Goal: Task Accomplishment & Management: Manage account settings

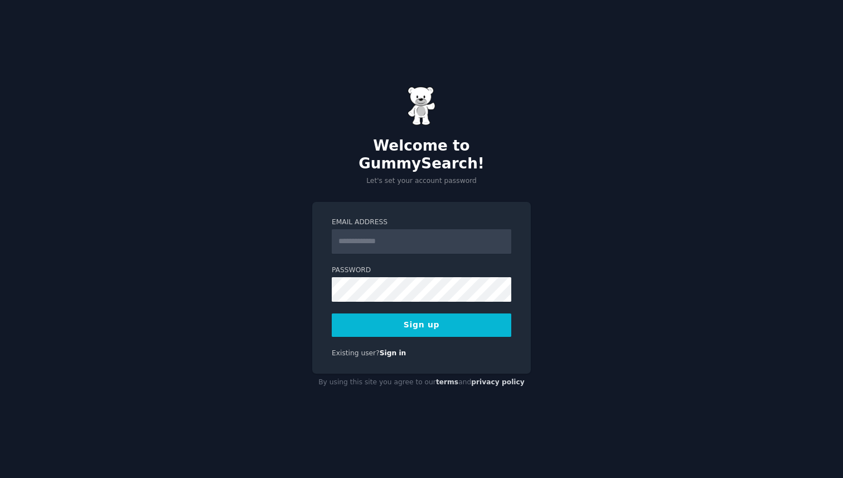
click at [443, 229] on input "Email Address" at bounding box center [422, 241] width 180 height 25
type input "*"
type input "**********"
click at [562, 205] on div "**********" at bounding box center [421, 239] width 843 height 478
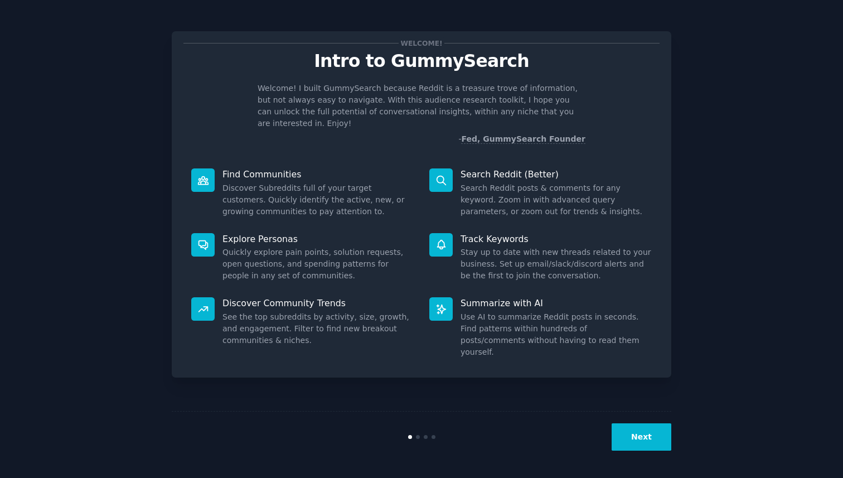
click at [612, 441] on div "Next" at bounding box center [588, 436] width 167 height 27
click at [622, 441] on button "Next" at bounding box center [642, 436] width 60 height 27
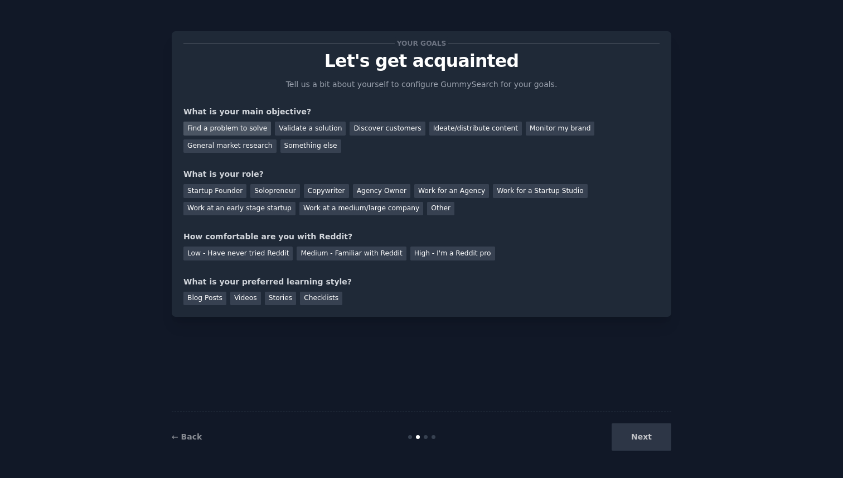
click at [249, 129] on div "Find a problem to solve" at bounding box center [227, 129] width 88 height 14
click at [367, 131] on div "Discover customers" at bounding box center [387, 129] width 75 height 14
click at [254, 122] on div "Find a problem to solve" at bounding box center [227, 129] width 88 height 14
click at [283, 190] on div "Solopreneur" at bounding box center [274, 191] width 49 height 14
click at [350, 253] on div "Medium - Familiar with Reddit" at bounding box center [351, 253] width 109 height 14
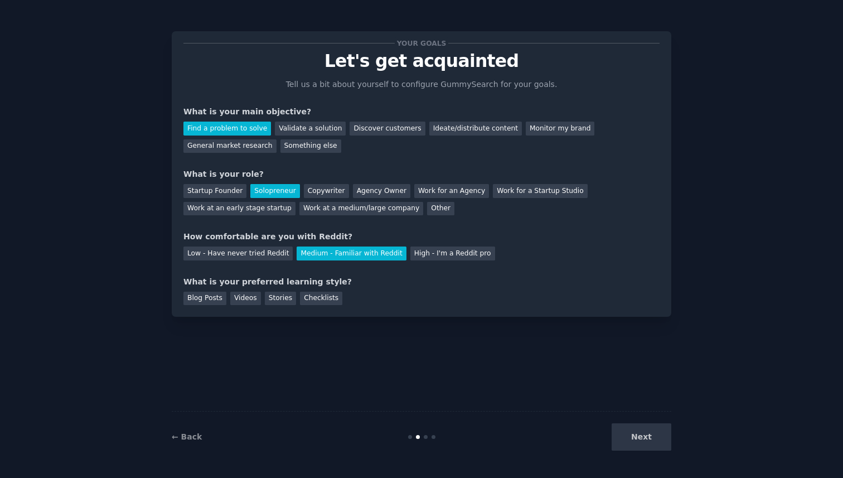
click at [641, 436] on div "Next" at bounding box center [588, 436] width 167 height 27
click at [220, 298] on div "Blog Posts" at bounding box center [204, 299] width 43 height 14
click at [288, 299] on div "Stories" at bounding box center [280, 299] width 31 height 14
click at [225, 298] on div "Blog Posts Videos Stories Checklists" at bounding box center [421, 297] width 476 height 18
click at [217, 296] on div "Blog Posts" at bounding box center [204, 299] width 43 height 14
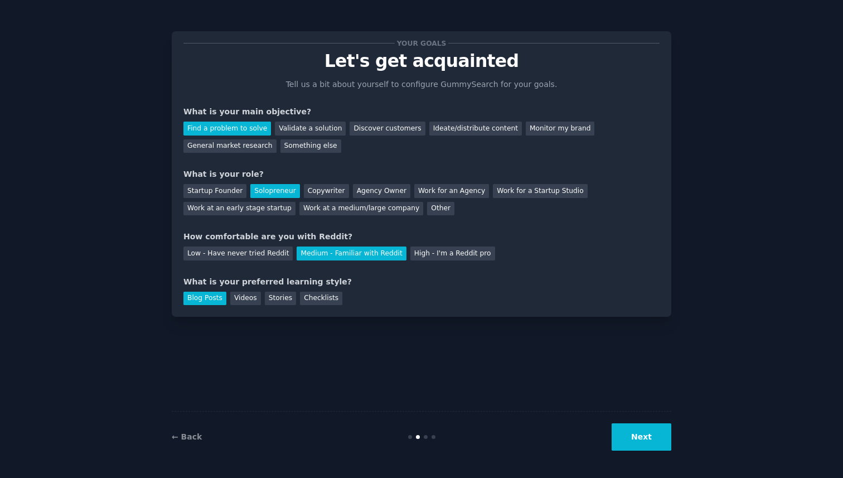
click at [631, 439] on button "Next" at bounding box center [642, 436] width 60 height 27
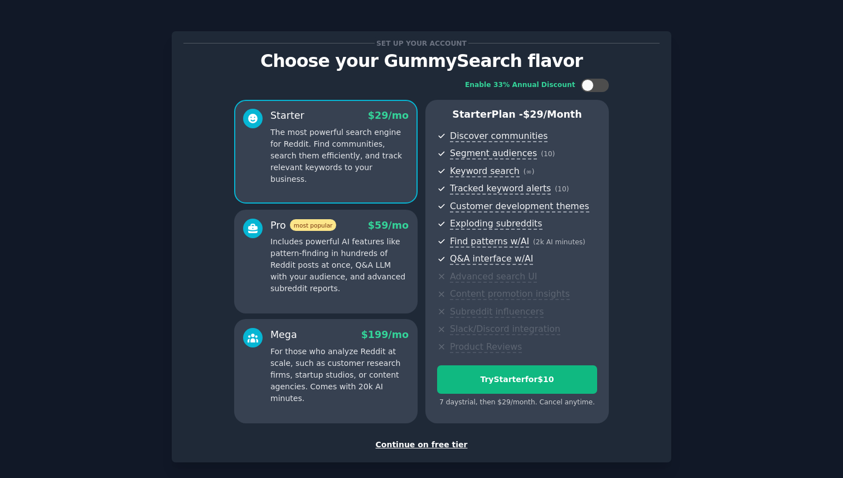
click at [432, 443] on div "Continue on free tier" at bounding box center [421, 445] width 476 height 12
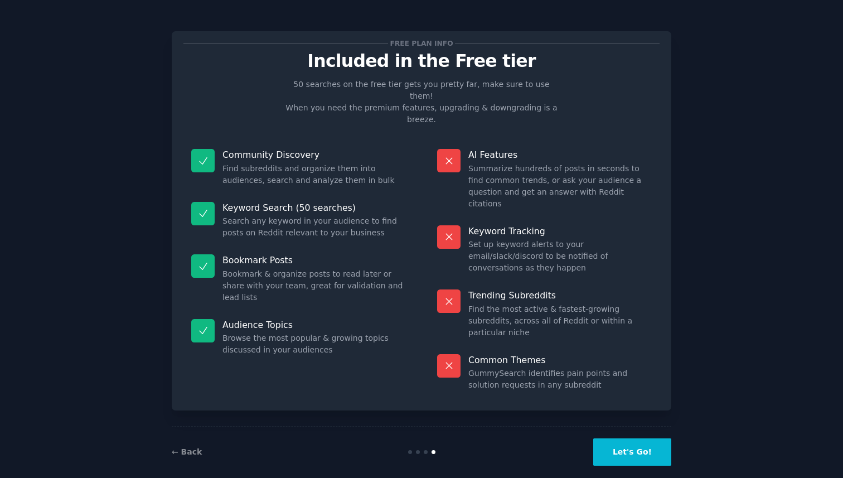
click at [641, 438] on button "Let's Go!" at bounding box center [632, 451] width 78 height 27
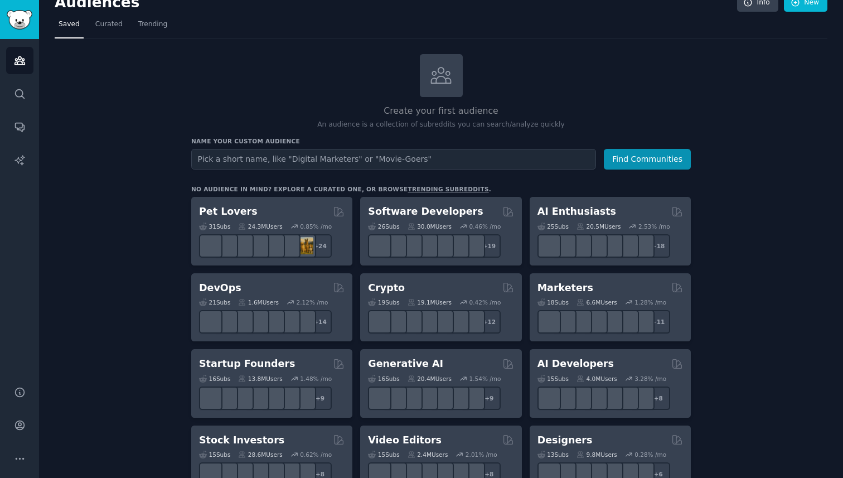
scroll to position [18, 0]
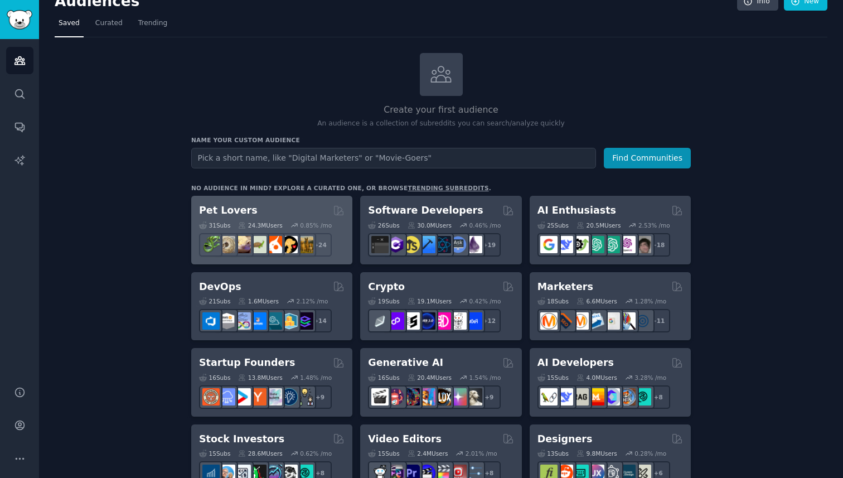
click at [263, 211] on div "Pet Lovers" at bounding box center [272, 211] width 146 height 14
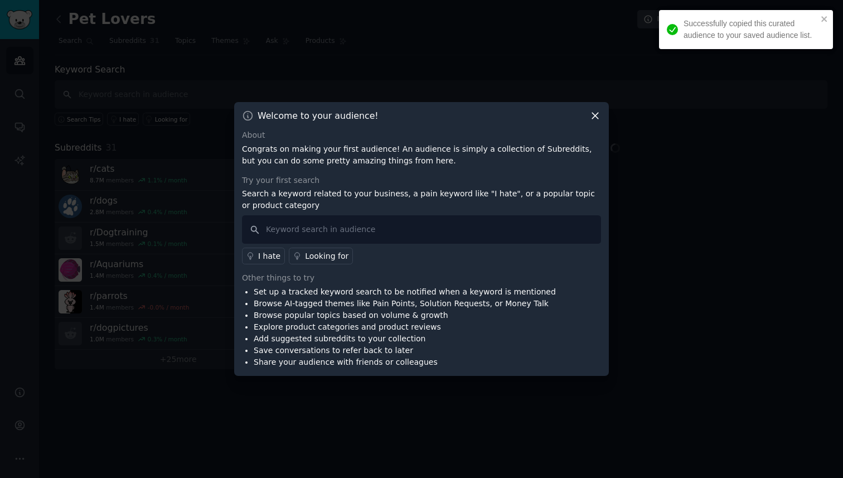
click at [818, 17] on div "Successfully copied this curated audience to your saved audience list." at bounding box center [742, 29] width 157 height 30
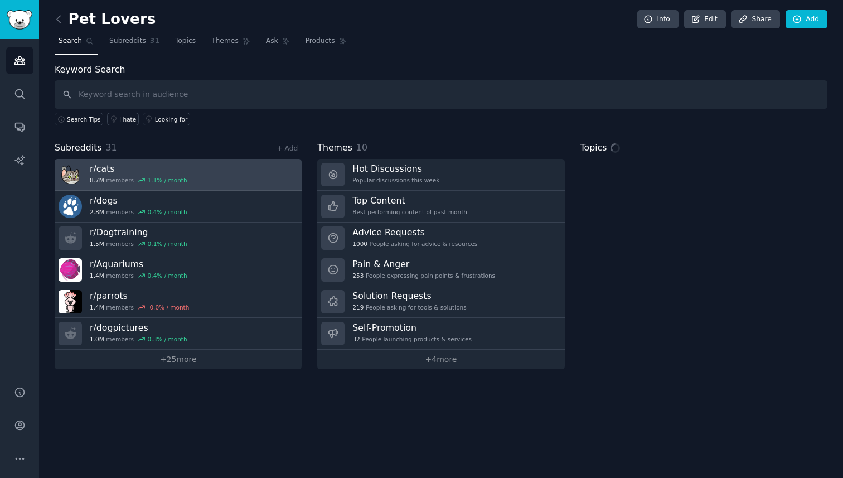
click at [208, 172] on link "r/ cats 8.7M members 1.1 % / month" at bounding box center [178, 175] width 247 height 32
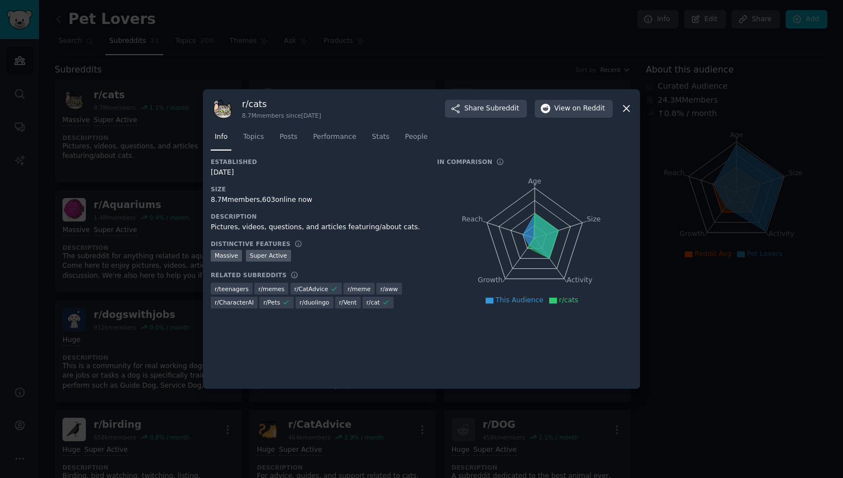
click at [168, 228] on div at bounding box center [421, 239] width 843 height 478
click at [134, 267] on div at bounding box center [421, 239] width 843 height 478
click at [148, 110] on div at bounding box center [421, 239] width 843 height 478
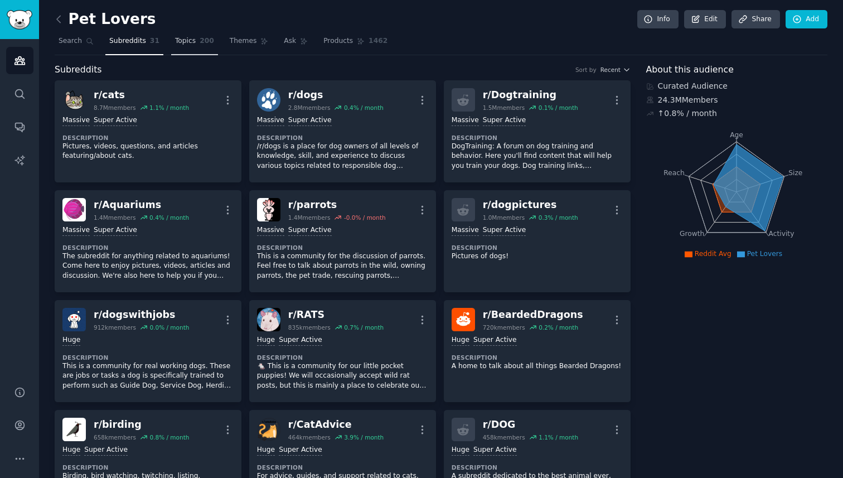
click at [198, 33] on link "Topics 200" at bounding box center [194, 43] width 47 height 23
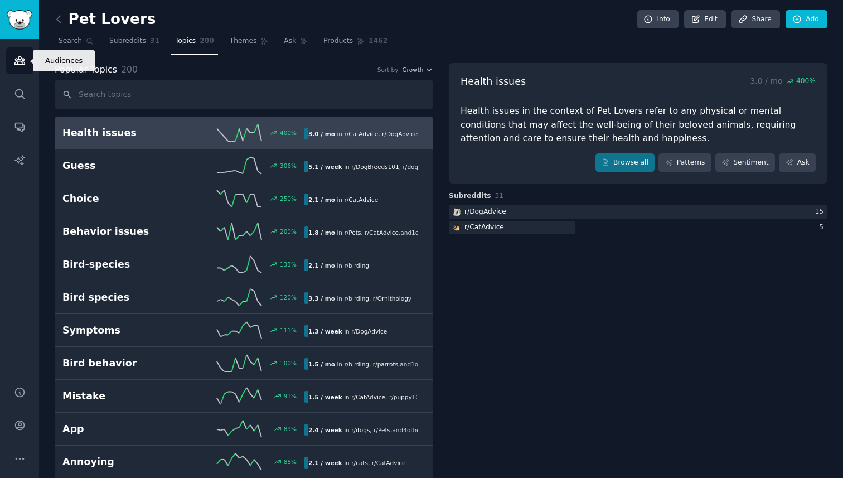
click at [9, 57] on link "Audiences" at bounding box center [19, 60] width 27 height 27
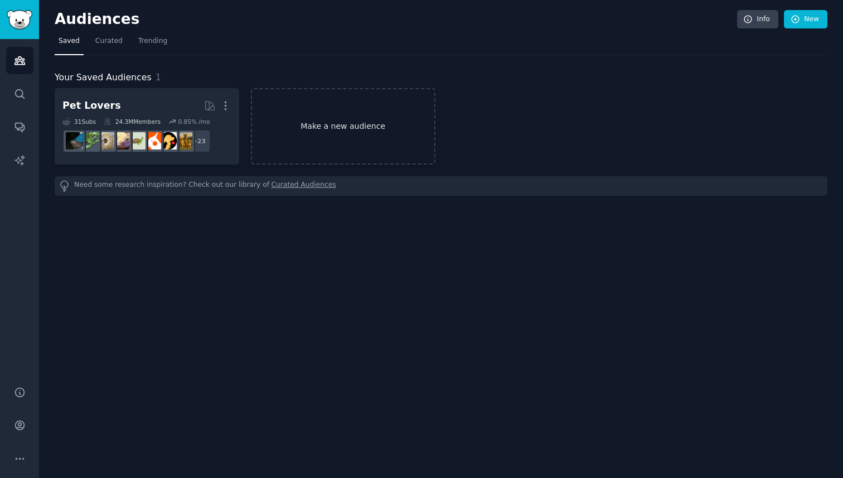
click at [309, 124] on link "Make a new audience" at bounding box center [343, 126] width 185 height 76
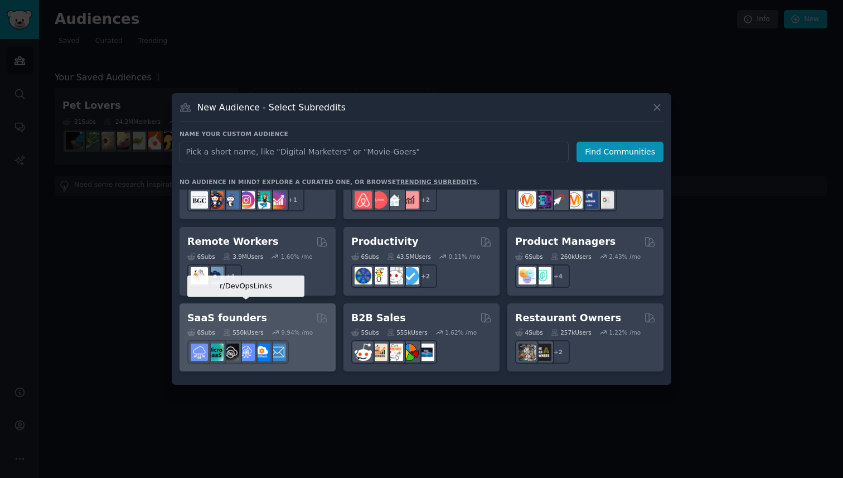
scroll to position [870, 0]
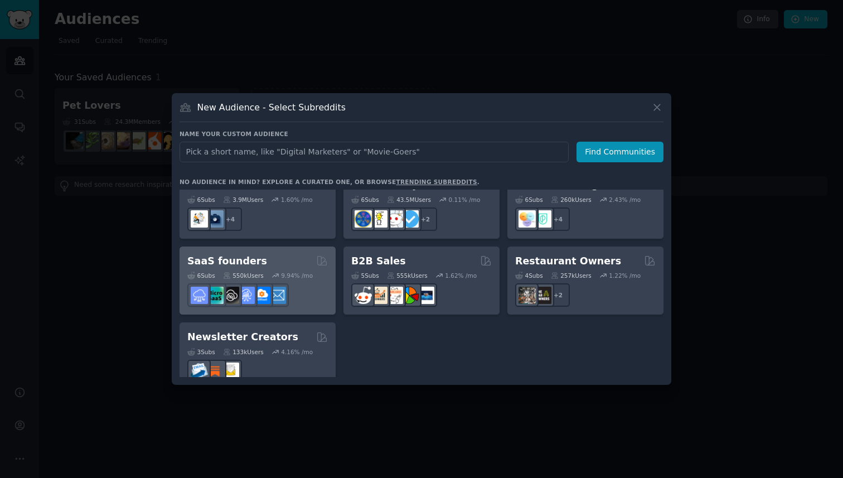
click at [283, 268] on div "6 Sub s 550k Users 9.94 % /mo" at bounding box center [257, 287] width 141 height 39
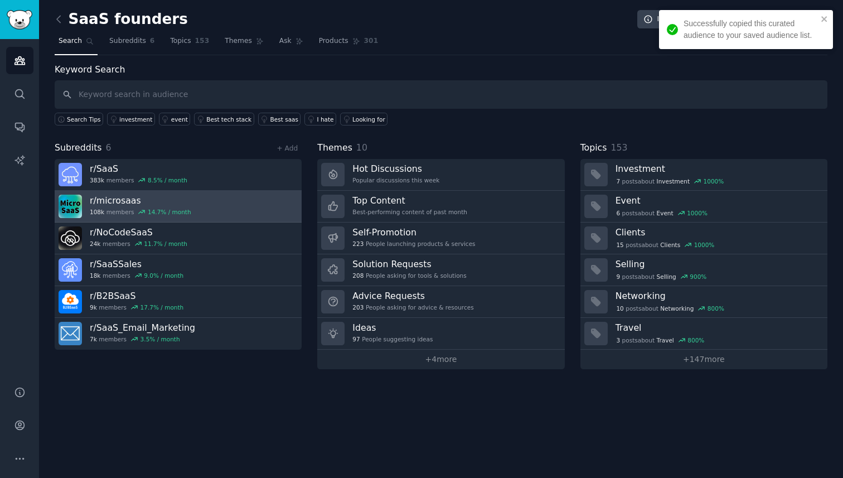
click at [233, 203] on link "r/ microsaas 108k members 14.7 % / month" at bounding box center [178, 207] width 247 height 32
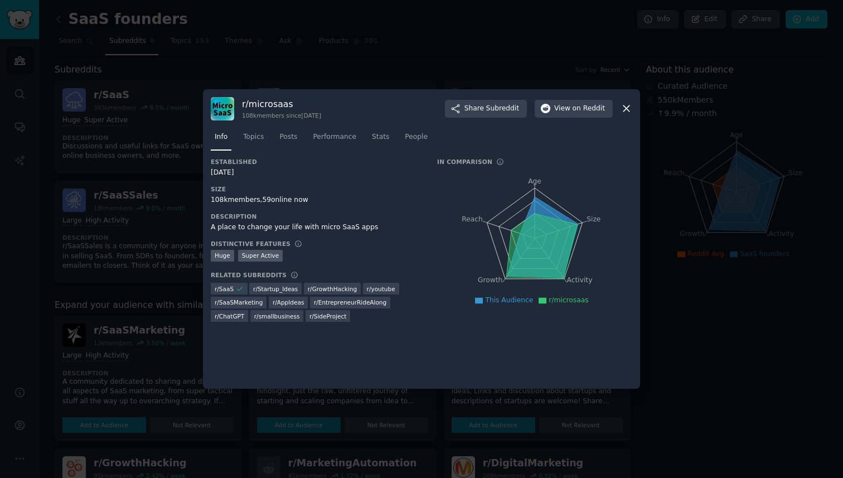
click at [164, 218] on div at bounding box center [421, 239] width 843 height 478
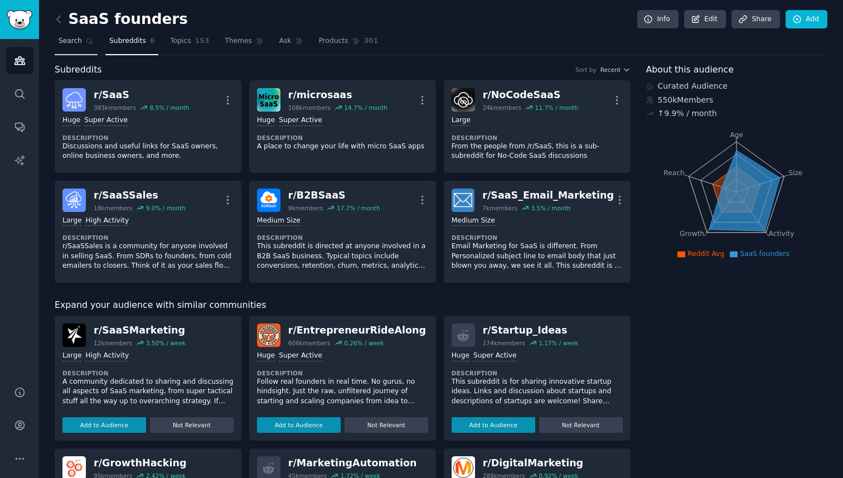
click at [79, 42] on span "Search" at bounding box center [70, 41] width 23 height 10
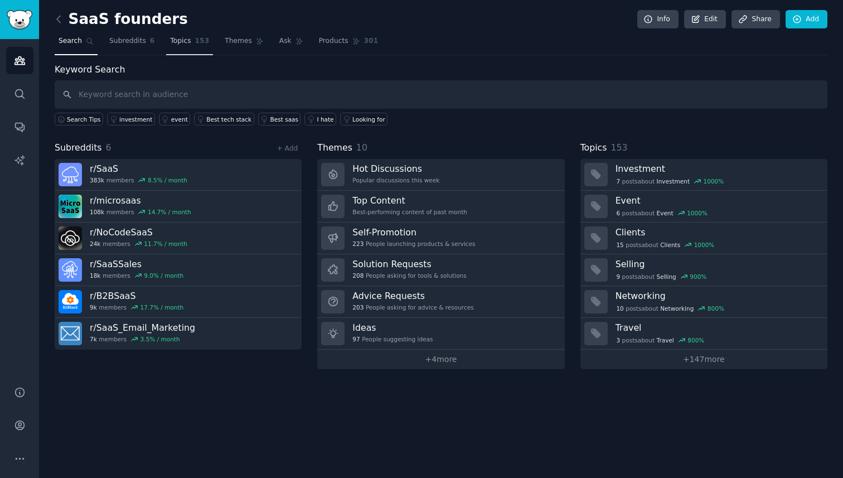
click at [186, 48] on link "Topics 153" at bounding box center [189, 43] width 47 height 23
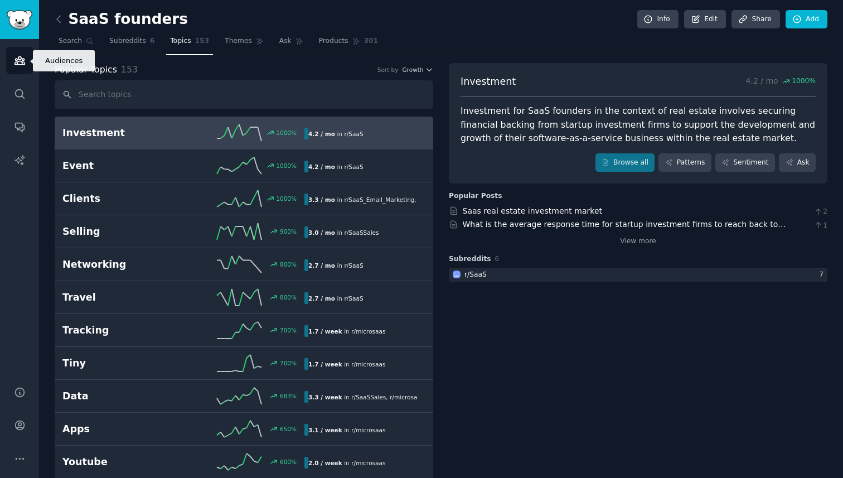
click at [23, 53] on link "Audiences" at bounding box center [19, 60] width 27 height 27
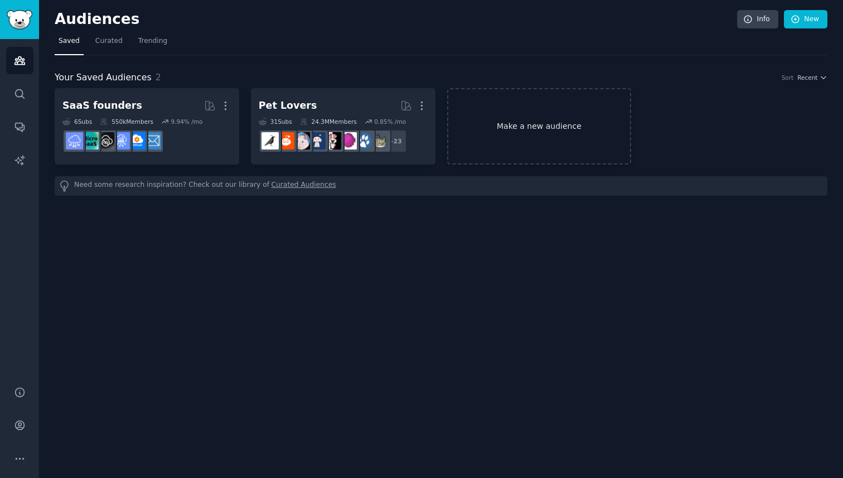
click at [499, 123] on link "Make a new audience" at bounding box center [539, 126] width 185 height 76
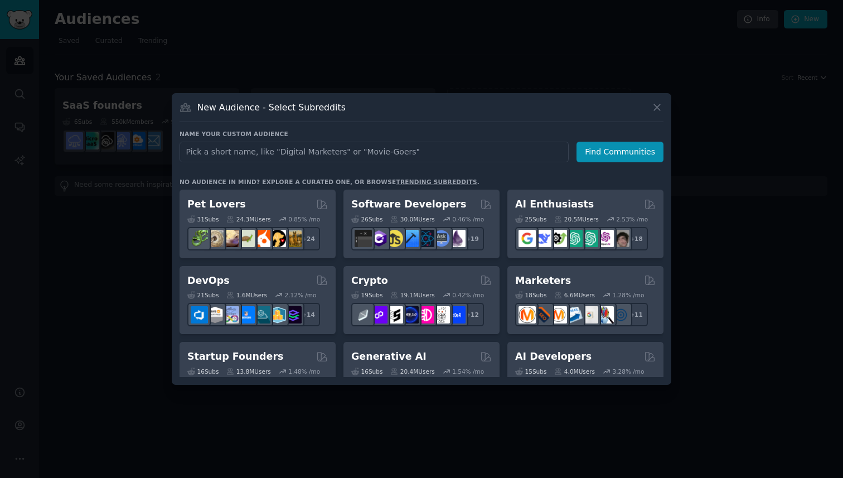
click at [403, 180] on link "trending subreddits" at bounding box center [436, 181] width 81 height 7
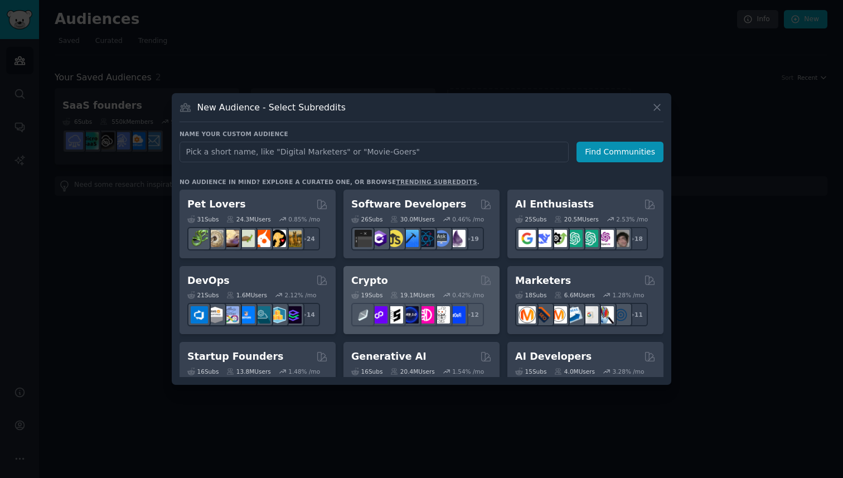
click at [446, 287] on div "19 Sub s 19.1M Users 0.42 % /mo r/CryptoNews + 12" at bounding box center [421, 306] width 141 height 39
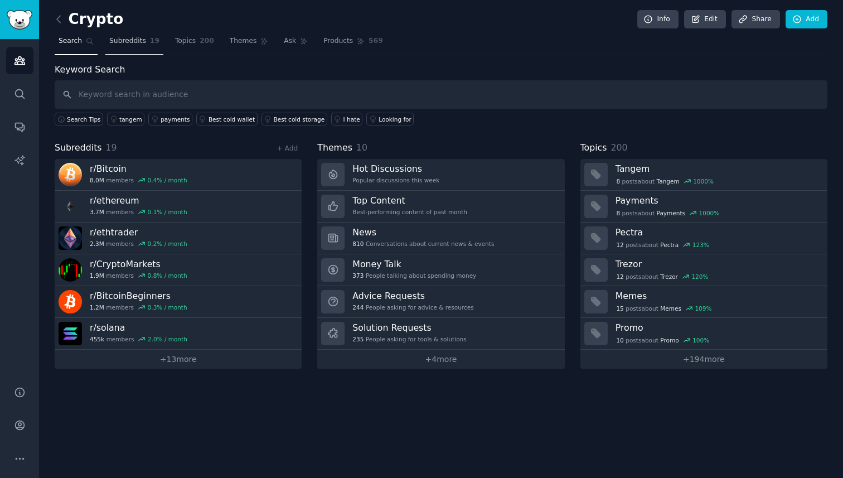
click at [143, 45] on span "Subreddits" at bounding box center [127, 41] width 37 height 10
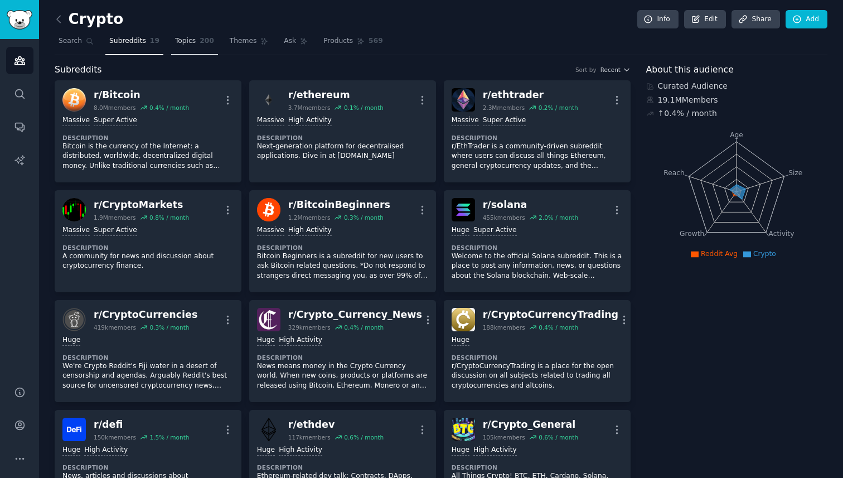
click at [190, 45] on span "Topics" at bounding box center [185, 41] width 21 height 10
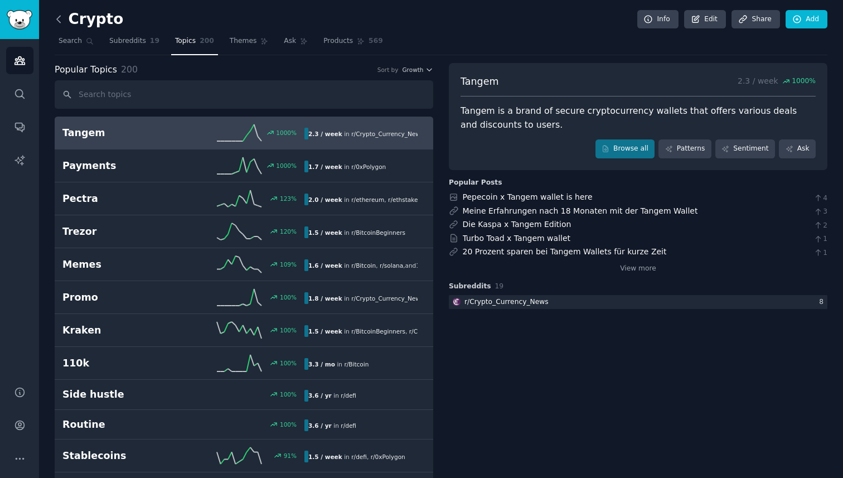
click at [62, 19] on icon at bounding box center [59, 19] width 12 height 12
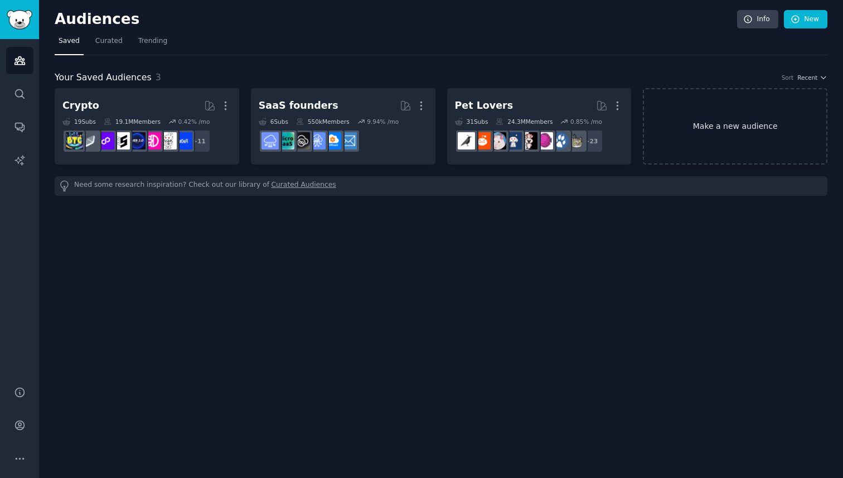
click at [709, 128] on link "Make a new audience" at bounding box center [735, 126] width 185 height 76
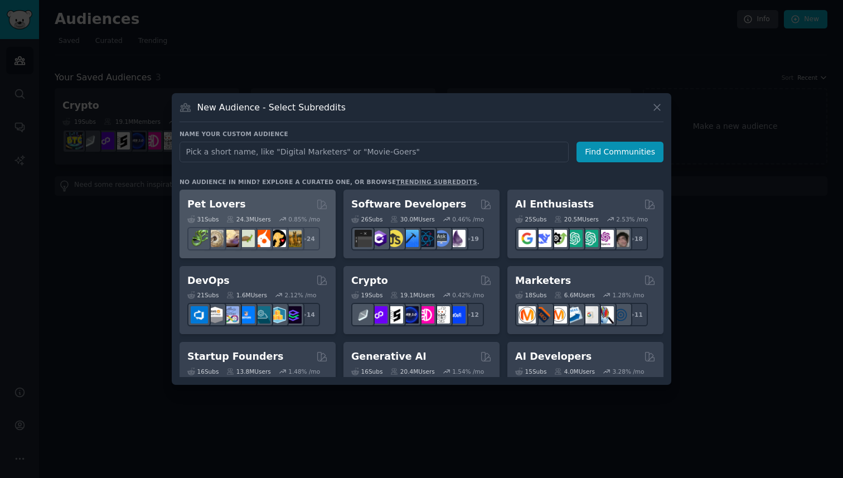
click at [271, 209] on div "Pet Lovers" at bounding box center [257, 204] width 141 height 14
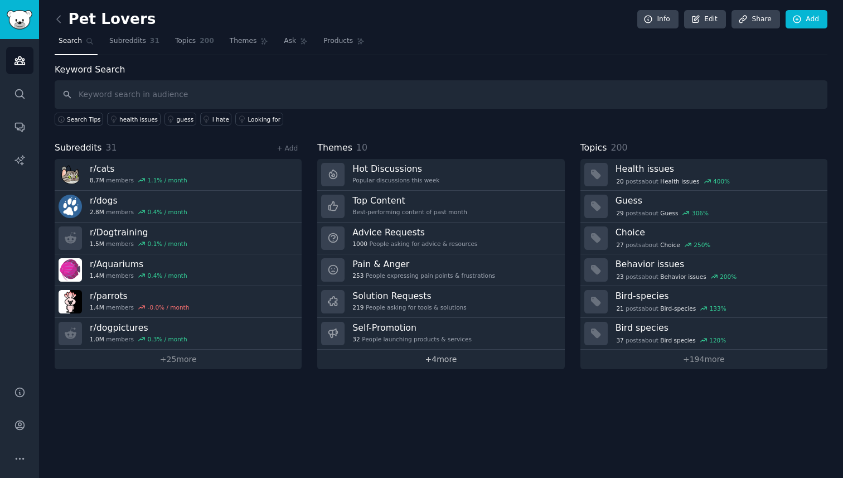
click at [447, 359] on link "+ 4 more" at bounding box center [440, 360] width 247 height 20
click at [704, 356] on link "+ 194 more" at bounding box center [704, 360] width 247 height 20
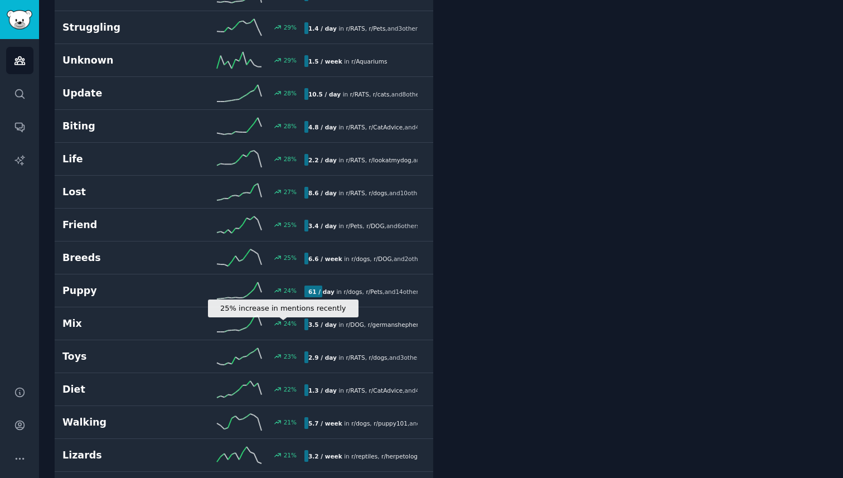
scroll to position [1294, 0]
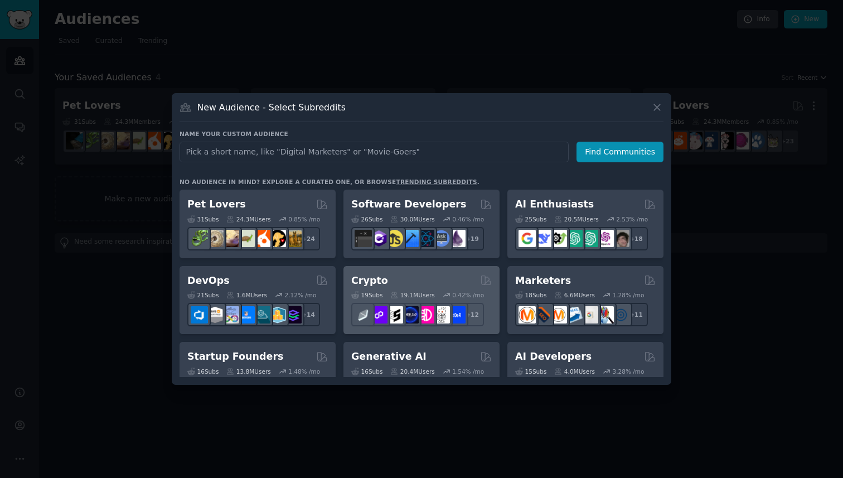
click at [404, 277] on div "Crypto" at bounding box center [421, 281] width 141 height 14
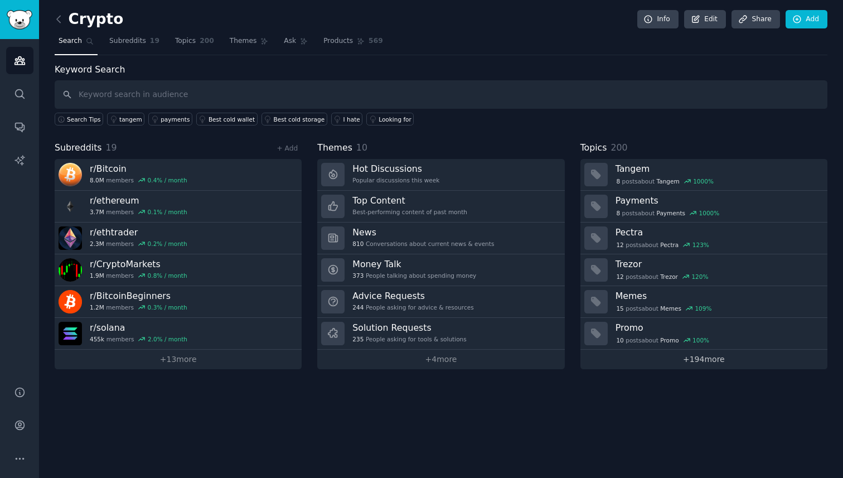
click at [688, 362] on link "+ 194 more" at bounding box center [704, 360] width 247 height 20
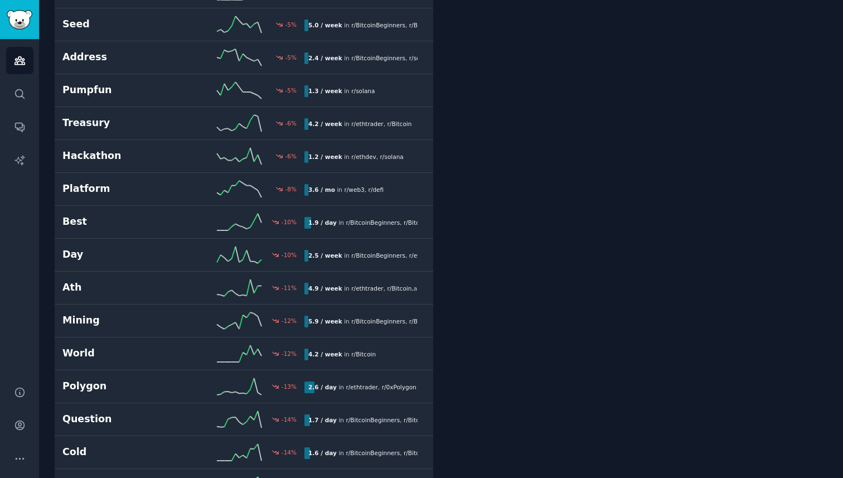
scroll to position [1658, 0]
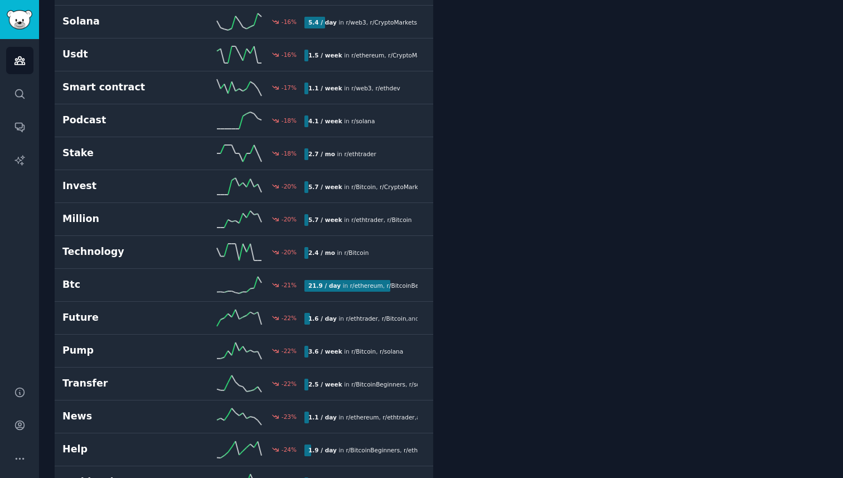
scroll to position [2248, 0]
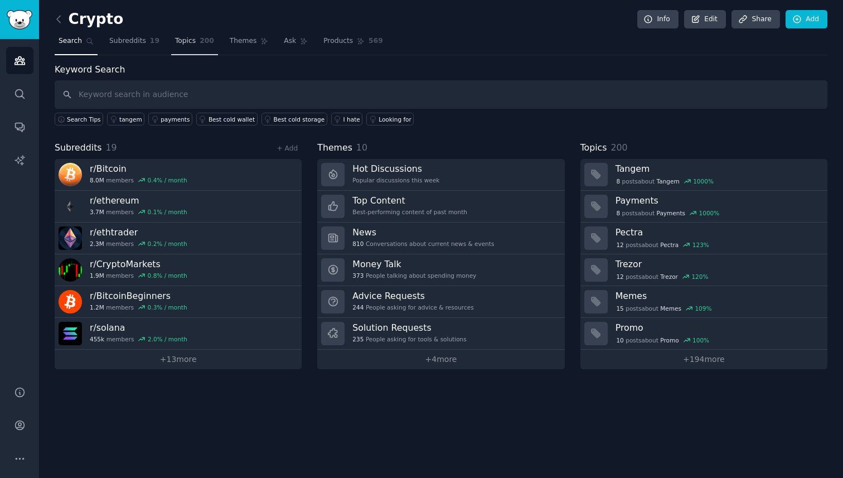
click at [180, 38] on span "Topics" at bounding box center [185, 41] width 21 height 10
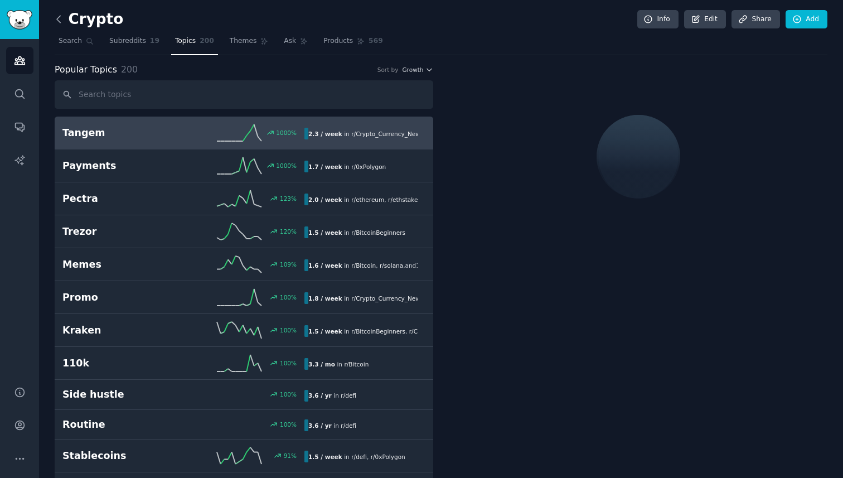
click at [62, 20] on icon at bounding box center [59, 19] width 12 height 12
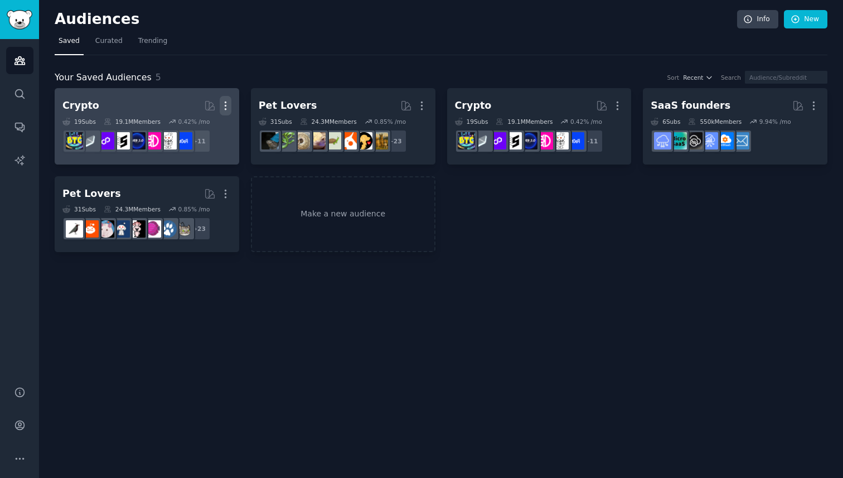
click at [224, 104] on icon "button" at bounding box center [226, 106] width 12 height 12
click at [199, 124] on p "Delete" at bounding box center [195, 129] width 26 height 12
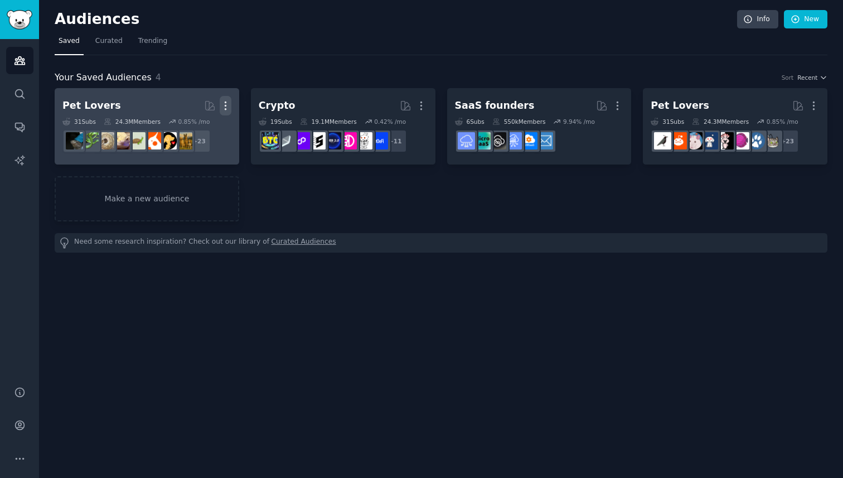
click at [224, 98] on button "More" at bounding box center [226, 106] width 12 height 20
click at [188, 125] on p "Delete" at bounding box center [195, 129] width 26 height 12
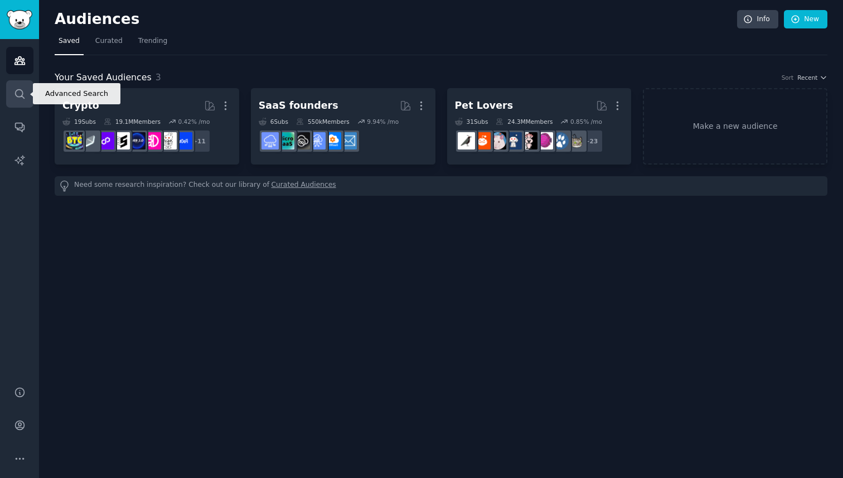
click at [23, 104] on link "Search" at bounding box center [19, 93] width 27 height 27
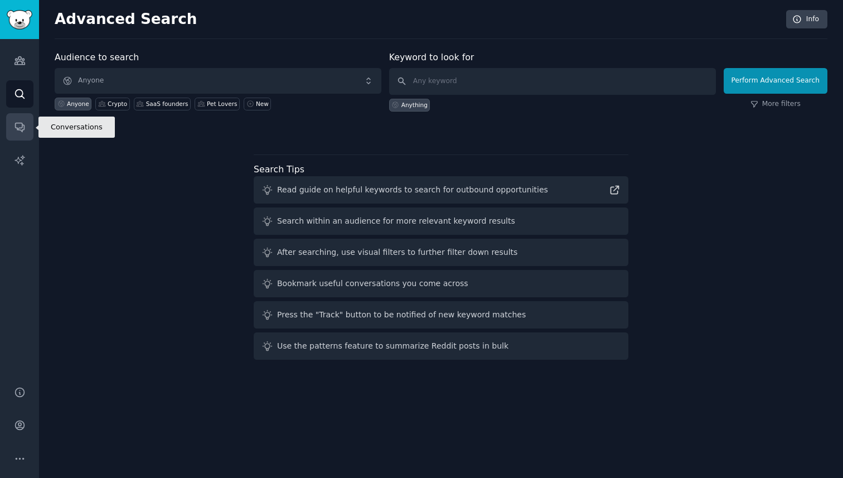
click at [17, 123] on icon "Sidebar" at bounding box center [20, 127] width 12 height 12
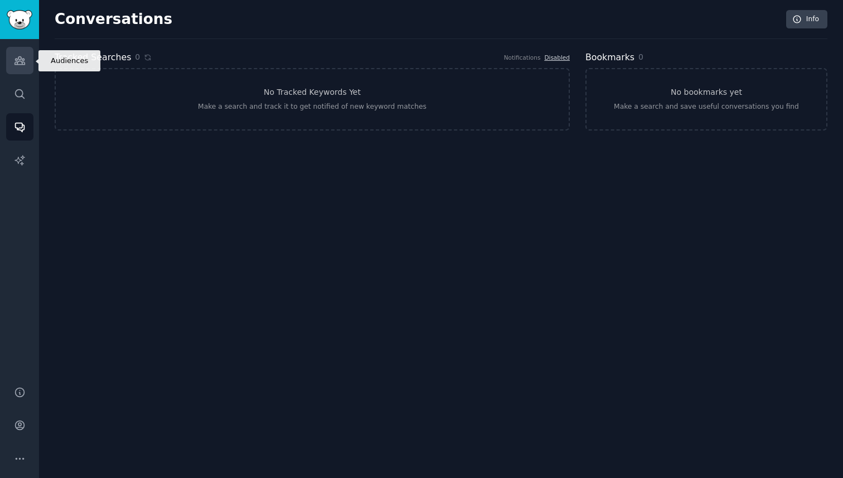
click at [20, 58] on icon "Sidebar" at bounding box center [20, 61] width 12 height 12
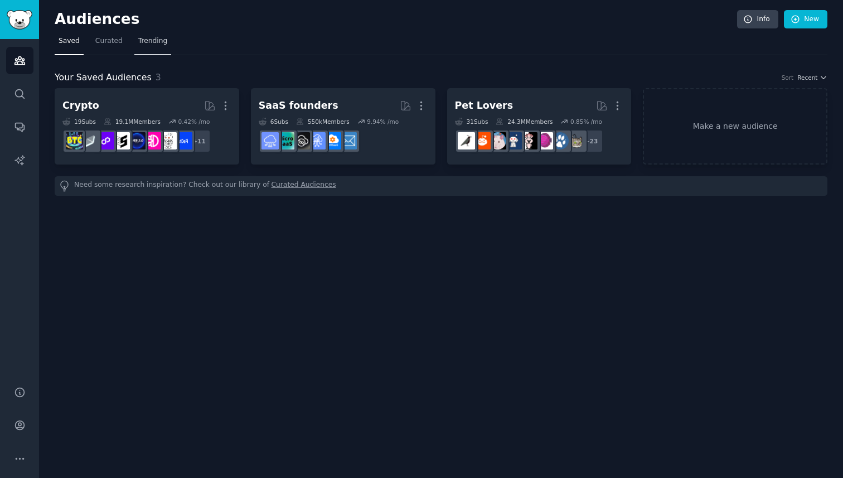
click at [141, 42] on span "Trending" at bounding box center [152, 41] width 29 height 10
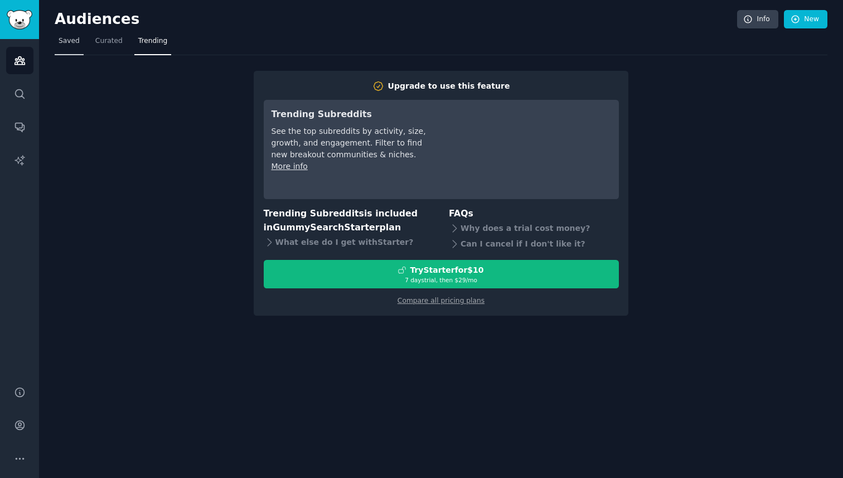
click at [72, 40] on span "Saved" at bounding box center [69, 41] width 21 height 10
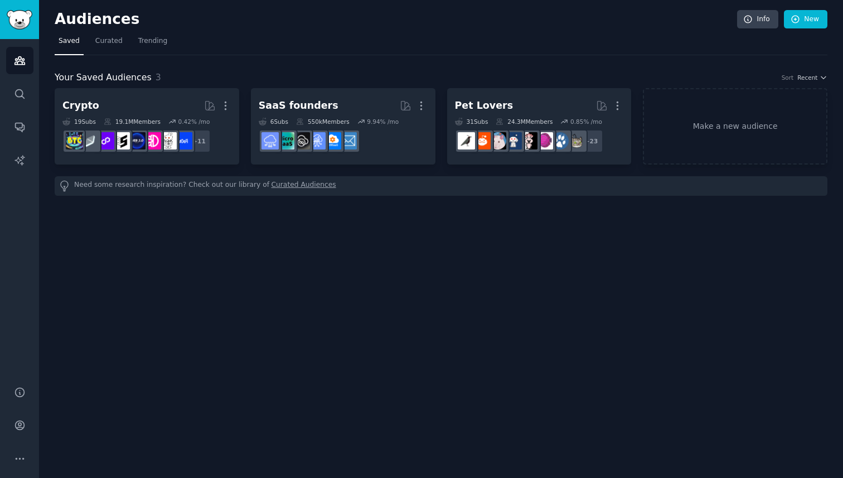
click at [734, 86] on div "Your Saved Audiences 3 Sort Recent Crypto Curated by GummySearch More 19 Sub s …" at bounding box center [441, 133] width 773 height 125
click at [705, 139] on link "Make a new audience" at bounding box center [735, 126] width 185 height 76
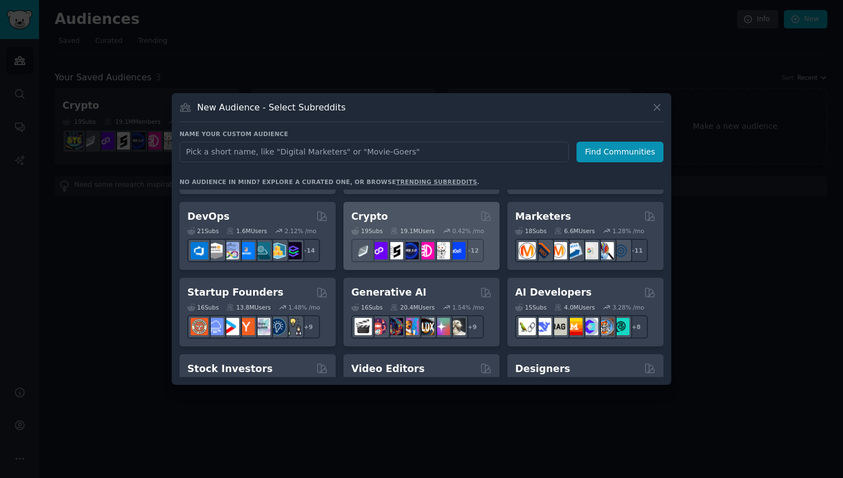
scroll to position [66, 0]
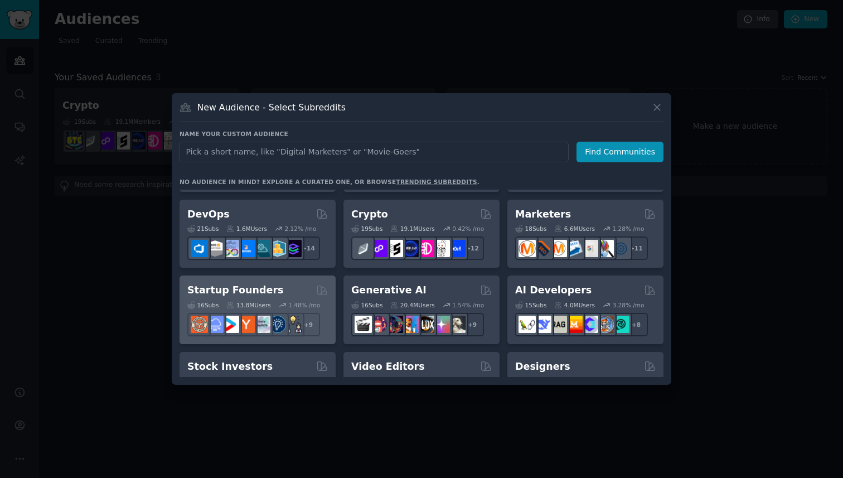
click at [259, 291] on h2 "Startup Founders" at bounding box center [235, 290] width 96 height 14
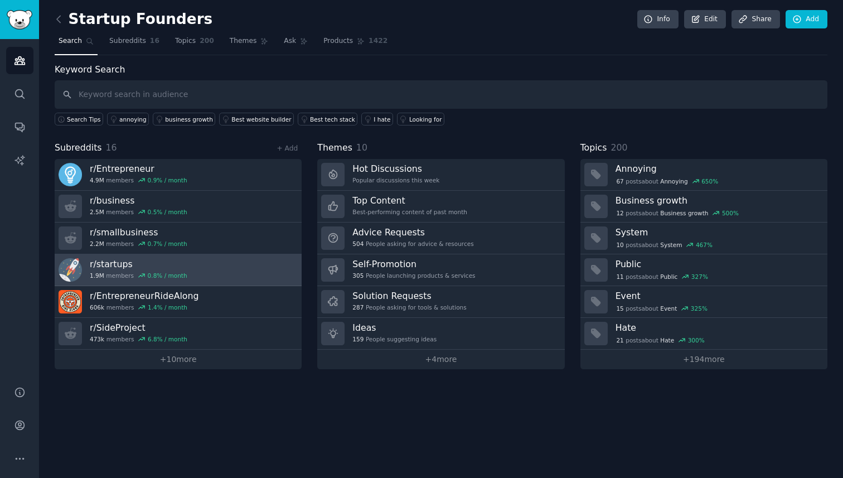
click at [204, 265] on link "r/ startups 1.9M members 0.8 % / month" at bounding box center [178, 270] width 247 height 32
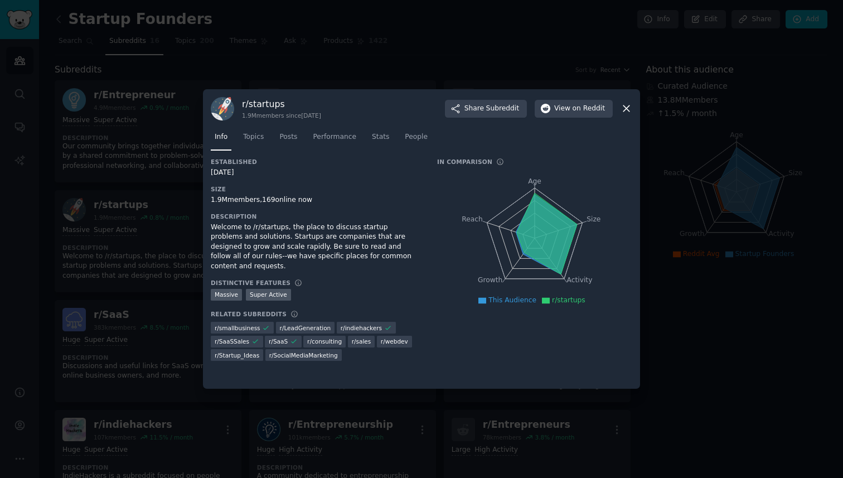
click at [141, 240] on div at bounding box center [421, 239] width 843 height 478
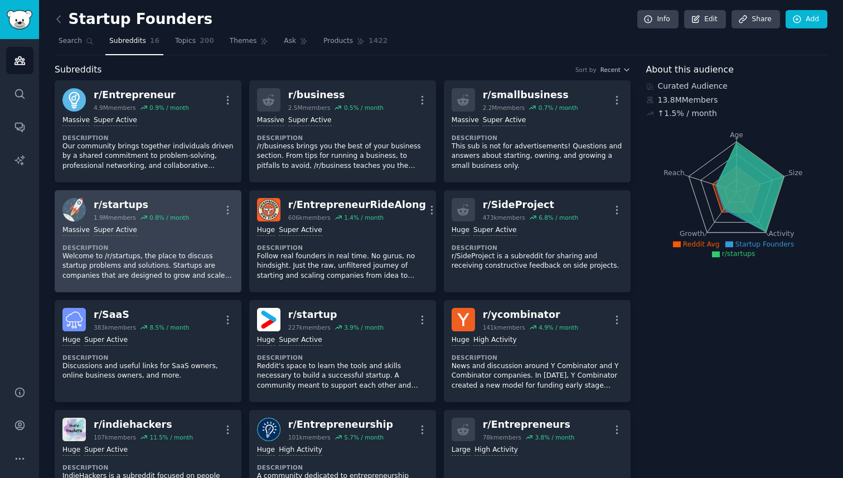
click at [209, 220] on div "r/ startups 1.9M members 0.8 % / month More" at bounding box center [147, 209] width 171 height 23
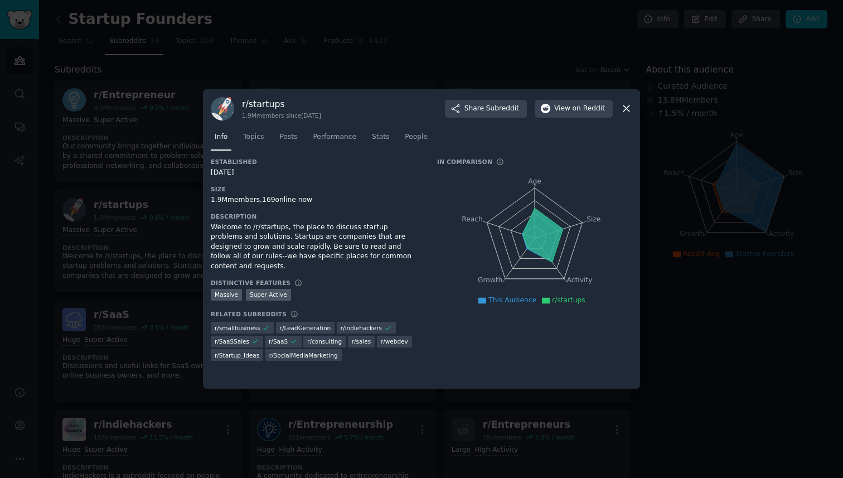
click at [164, 229] on div at bounding box center [421, 239] width 843 height 478
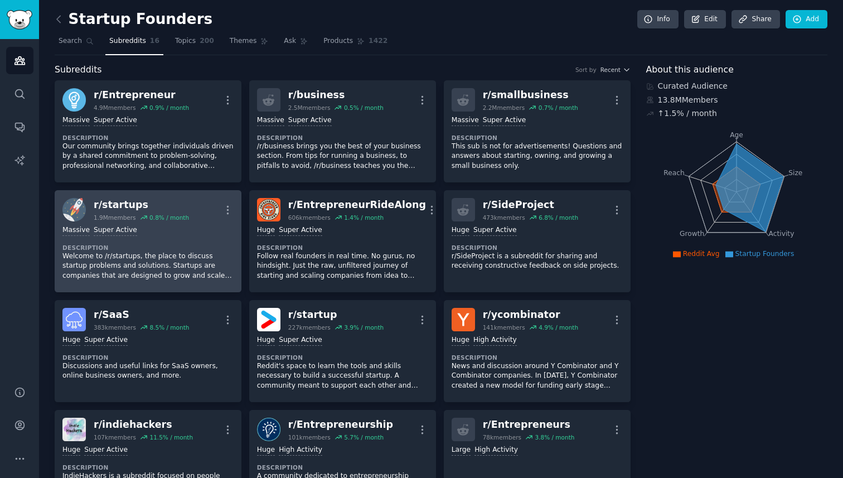
click at [193, 233] on div "Massive Super Active" at bounding box center [147, 230] width 171 height 11
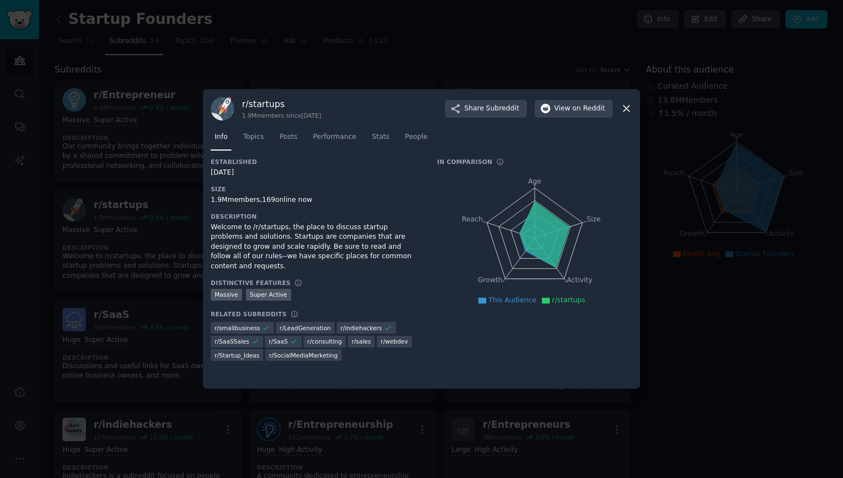
click at [181, 201] on div at bounding box center [421, 239] width 843 height 478
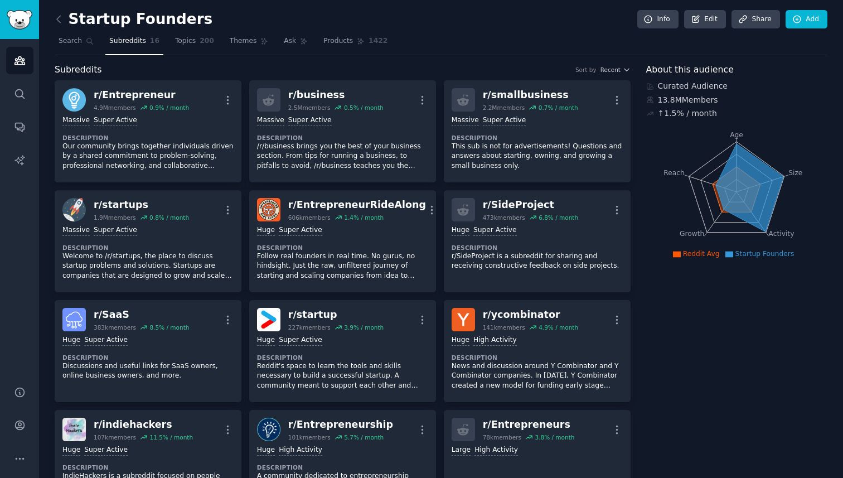
click at [251, 32] on div "Startup Founders Info Edit Share Add" at bounding box center [441, 21] width 773 height 23
click at [245, 44] on span "Themes" at bounding box center [243, 41] width 27 height 10
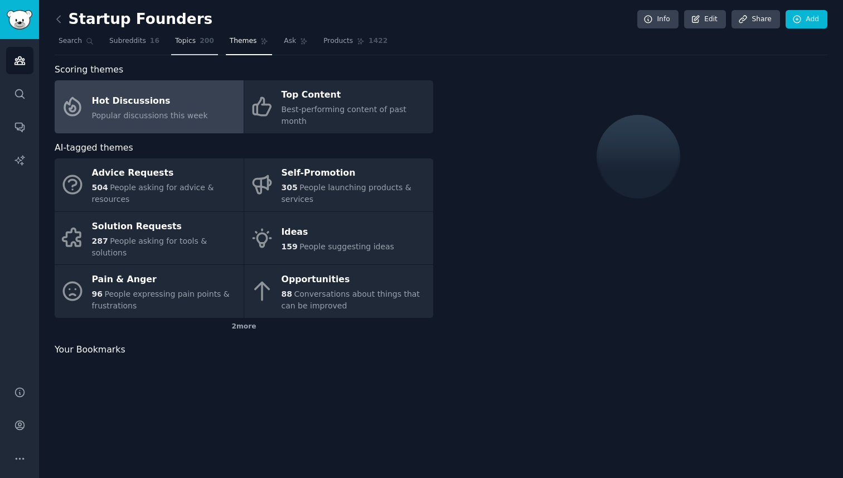
click at [191, 47] on link "Topics 200" at bounding box center [194, 43] width 47 height 23
